Goal: Information Seeking & Learning: Learn about a topic

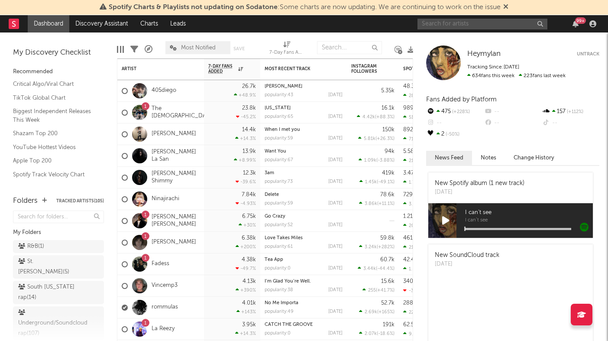
click at [449, 20] on input "text" at bounding box center [483, 24] width 130 height 11
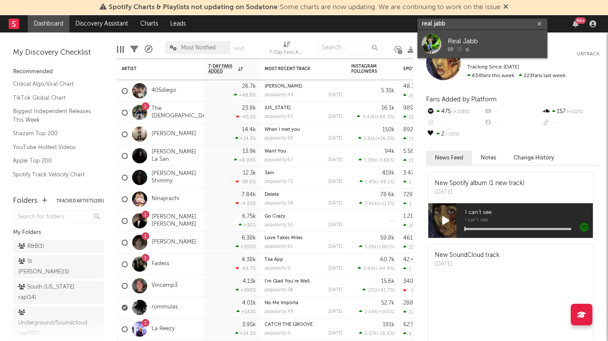
type input "real jabb"
click at [512, 48] on div at bounding box center [495, 48] width 95 height 5
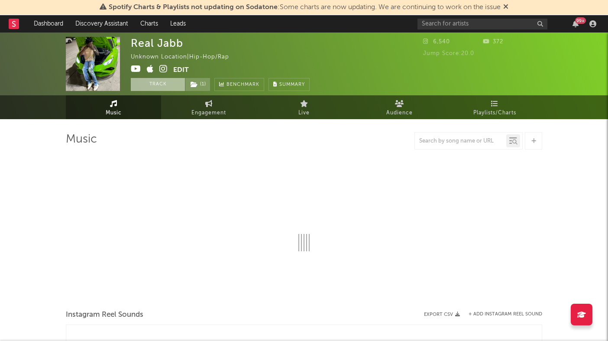
click at [171, 83] on button "Track" at bounding box center [158, 84] width 54 height 13
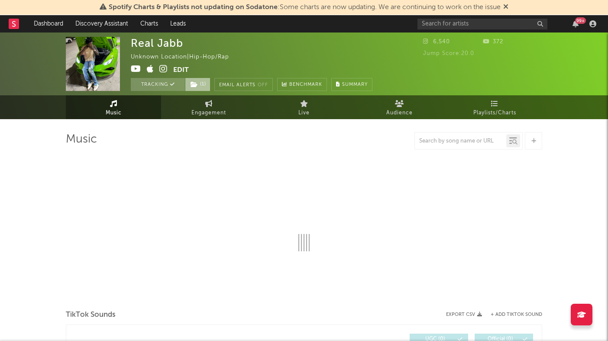
click at [197, 82] on icon at bounding box center [194, 84] width 7 height 6
select select "1w"
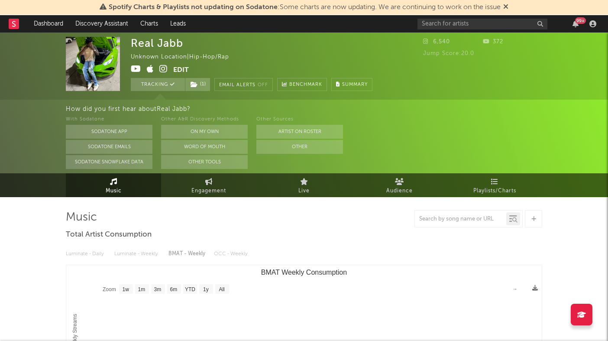
click at [362, 159] on div "With Sodatone Sodatone App Sodatone Emails Sodatone Snowflake Data Other A&R Di…" at bounding box center [337, 141] width 543 height 55
click at [59, 21] on link "Dashboard" at bounding box center [49, 23] width 42 height 17
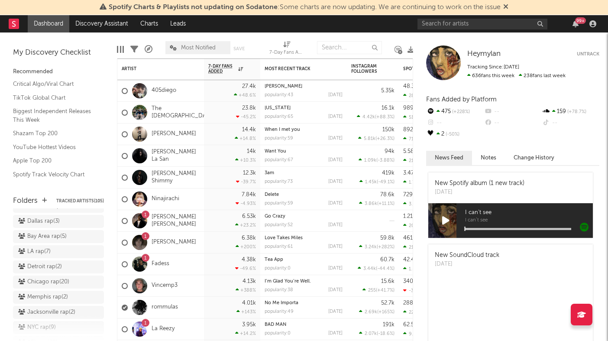
scroll to position [359, 0]
